Goal: Browse casually

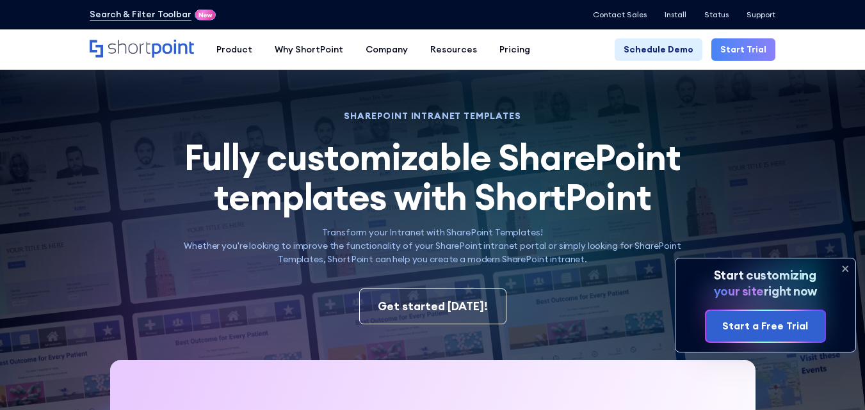
scroll to position [358, 0]
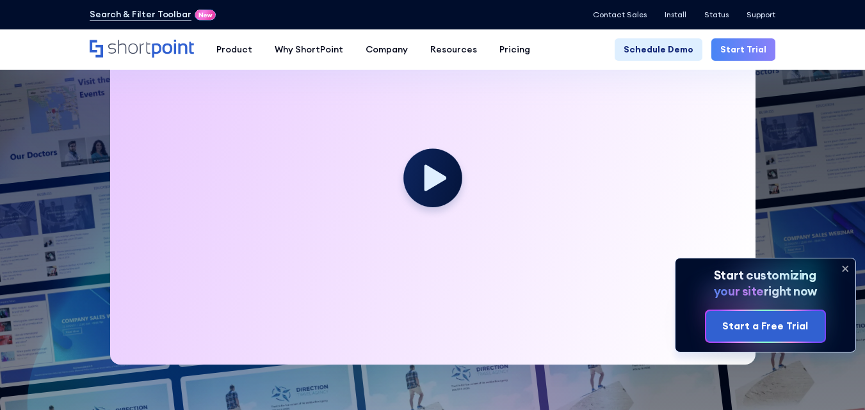
click at [847, 268] on icon at bounding box center [845, 269] width 20 height 20
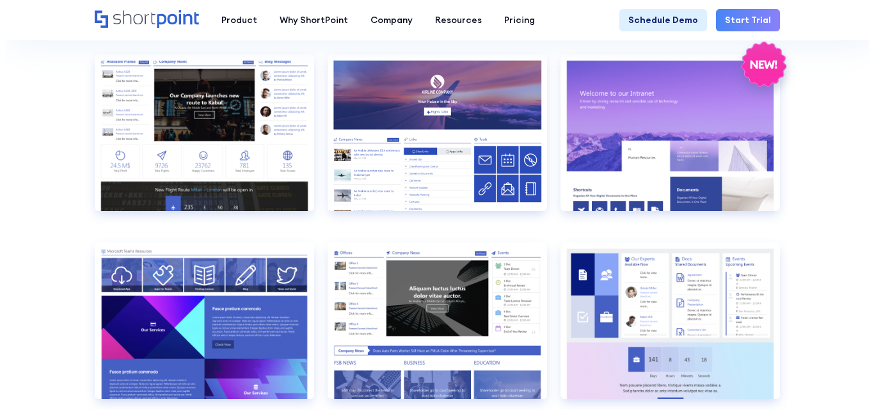
scroll to position [1428, 0]
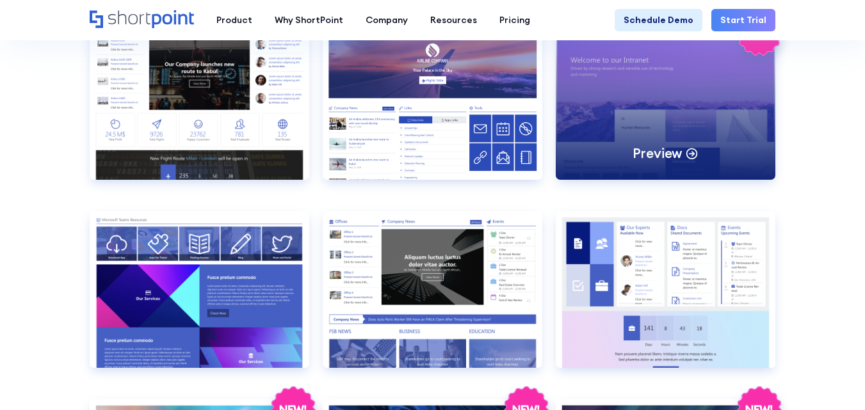
click at [712, 83] on div "Preview" at bounding box center [666, 101] width 220 height 157
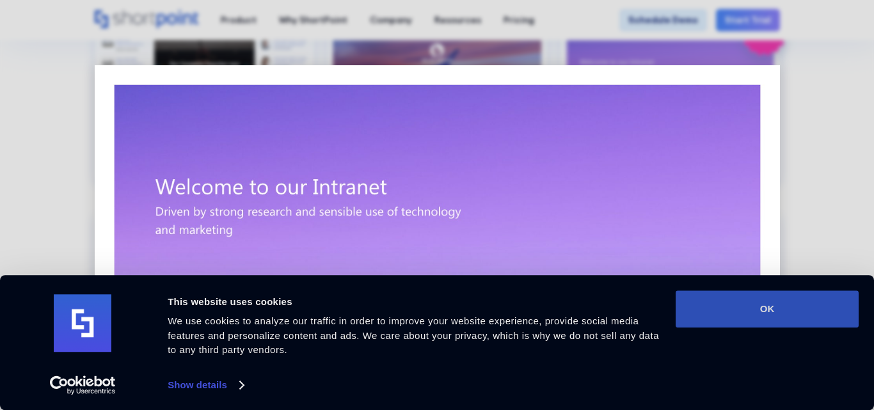
click at [827, 319] on button "OK" at bounding box center [767, 309] width 183 height 37
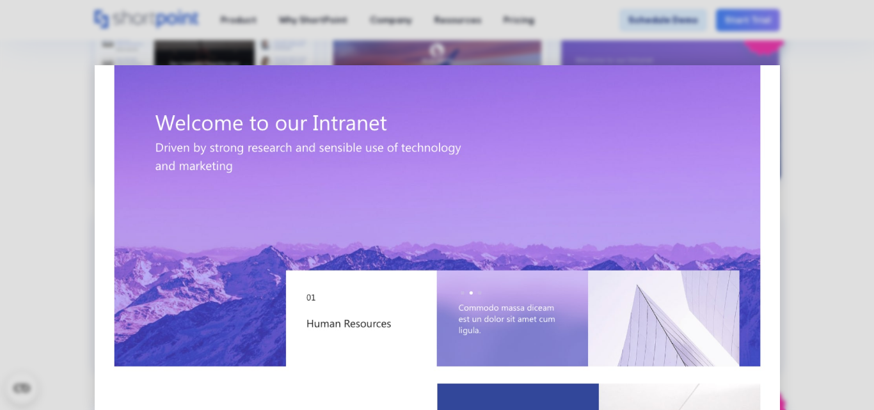
scroll to position [0, 0]
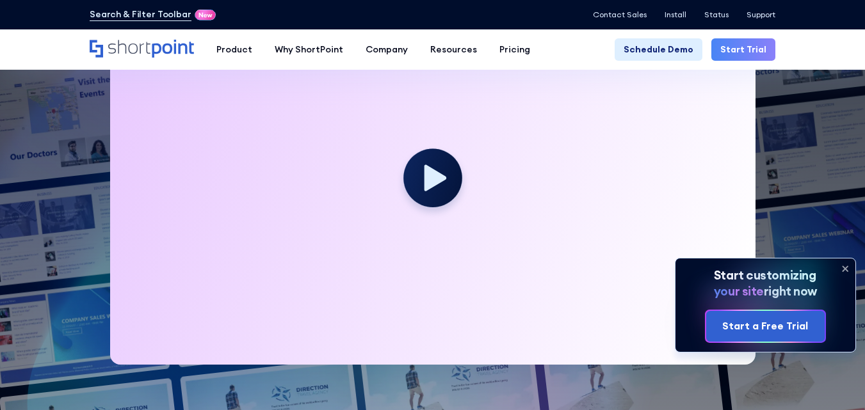
scroll to position [358, 0]
click at [845, 268] on icon at bounding box center [845, 269] width 20 height 20
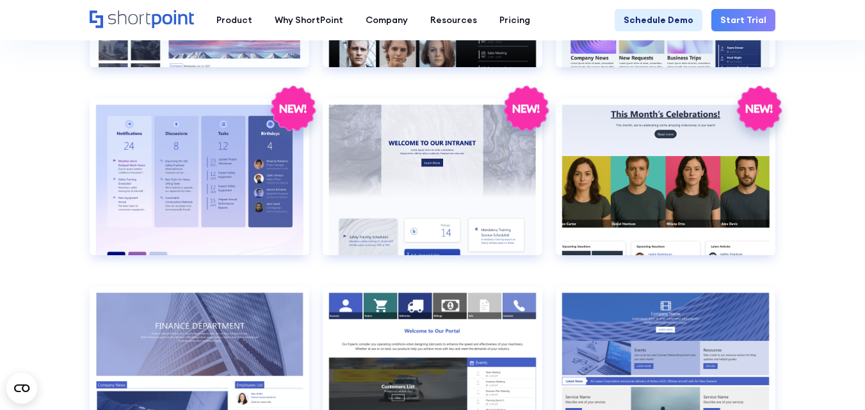
scroll to position [1933, 0]
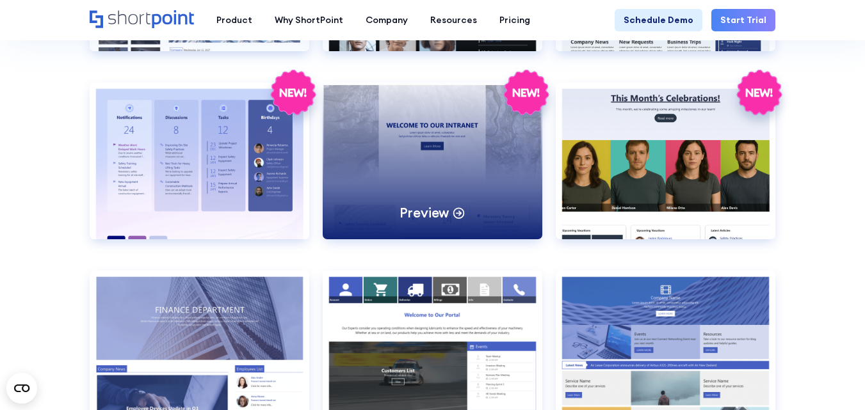
click at [467, 165] on div "Preview" at bounding box center [433, 161] width 220 height 157
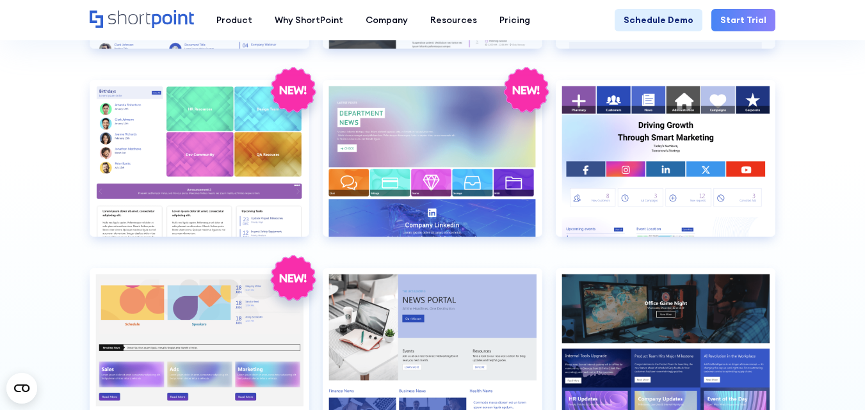
scroll to position [2579, 0]
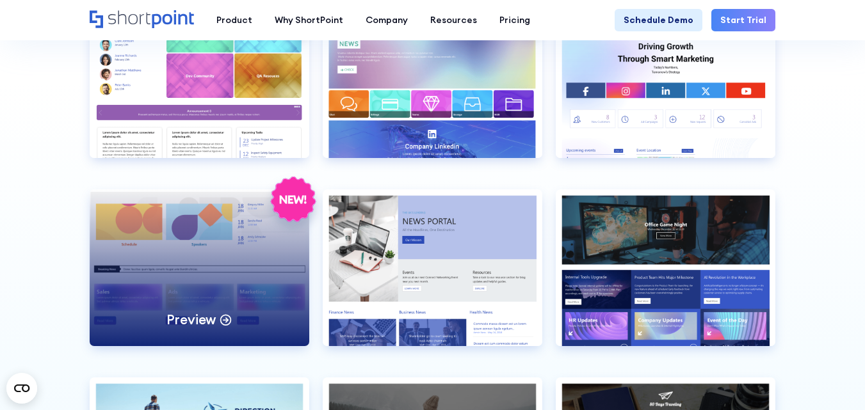
click at [186, 250] on div "Preview" at bounding box center [200, 267] width 220 height 157
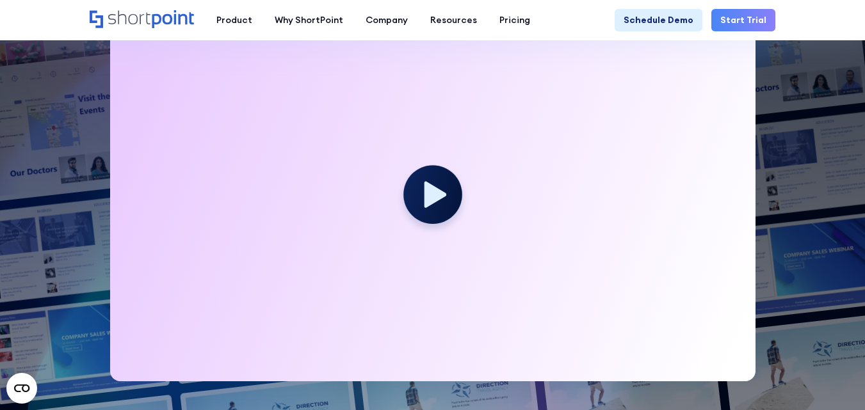
scroll to position [393, 0]
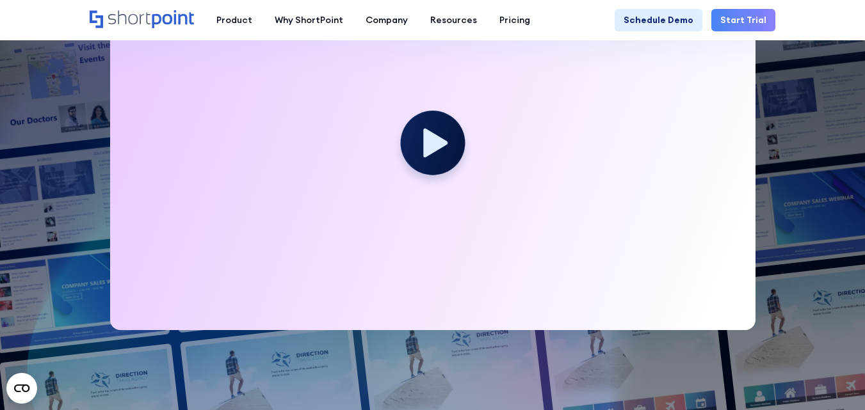
click at [428, 139] on icon at bounding box center [435, 143] width 24 height 29
click at [723, 189] on div at bounding box center [432, 148] width 645 height 363
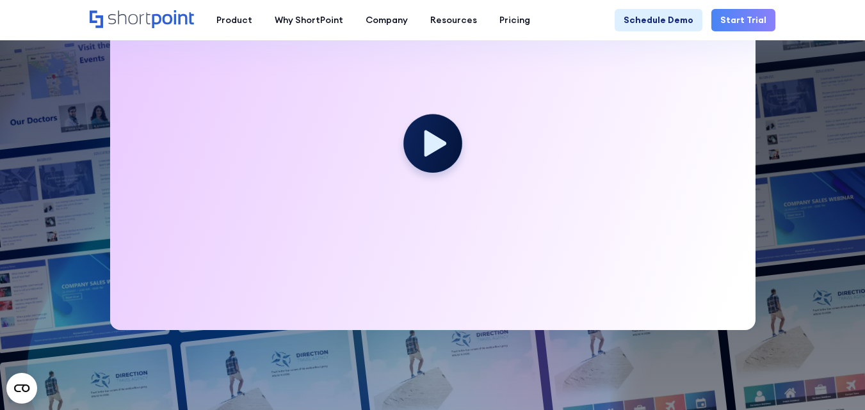
click at [723, 189] on div at bounding box center [432, 148] width 645 height 363
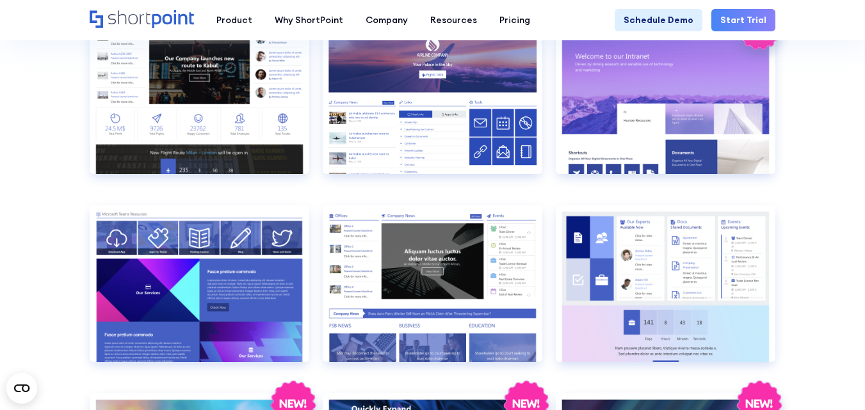
scroll to position [1075, 0]
